Goal: Navigation & Orientation: Go to known website

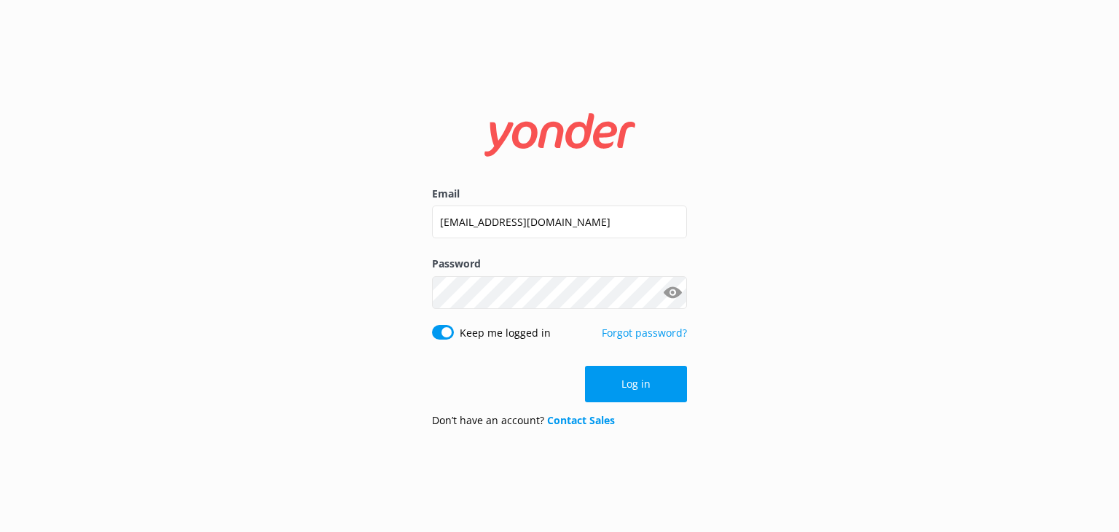
click button "Log in" at bounding box center [636, 384] width 102 height 36
